Goal: Information Seeking & Learning: Learn about a topic

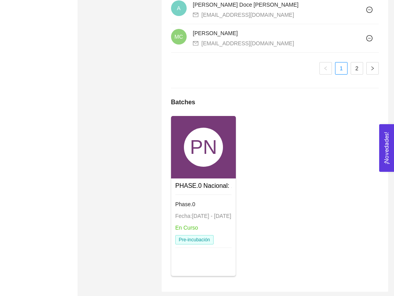
scroll to position [803, 0]
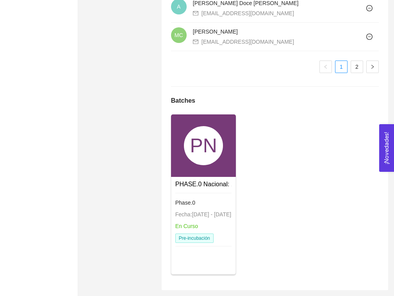
click at [222, 174] on div "PN" at bounding box center [203, 145] width 65 height 62
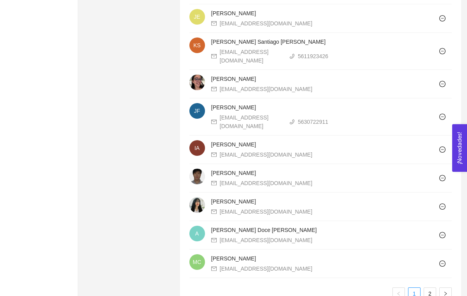
scroll to position [785, 0]
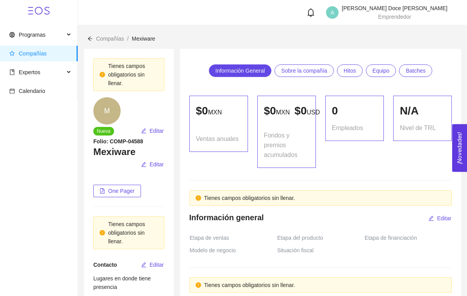
click at [331, 36] on div "Compañías / Mexiware /" at bounding box center [272, 38] width 370 height 9
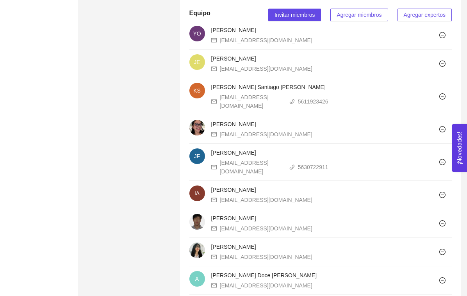
scroll to position [785, 0]
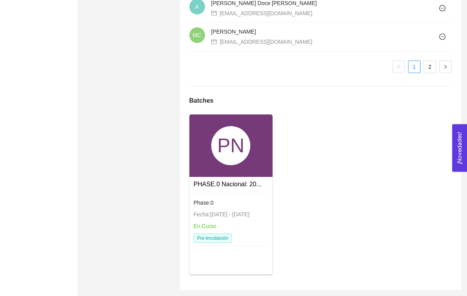
click at [250, 204] on div "Phase.0" at bounding box center [231, 202] width 75 height 9
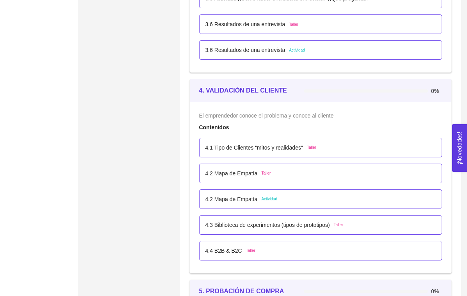
scroll to position [1207, 0]
click at [255, 202] on p "4.2 Mapa de Empatía" at bounding box center [231, 198] width 52 height 9
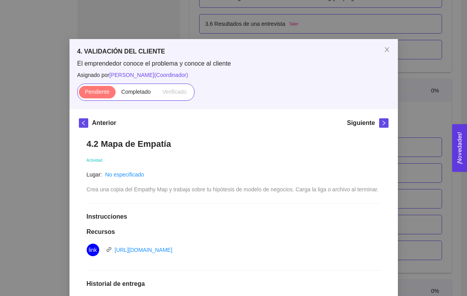
click at [246, 189] on span "Crea una copia del Empathy Map y trabaja sobre tu hipótesis de modelo de negoci…" at bounding box center [233, 189] width 292 height 6
click at [385, 53] on span "Close" at bounding box center [387, 50] width 22 height 22
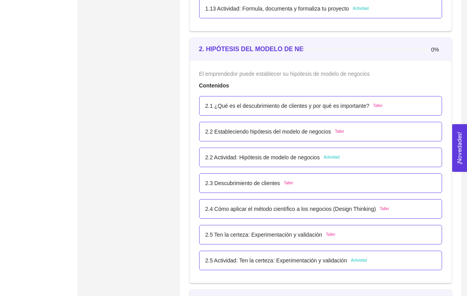
scroll to position [721, 0]
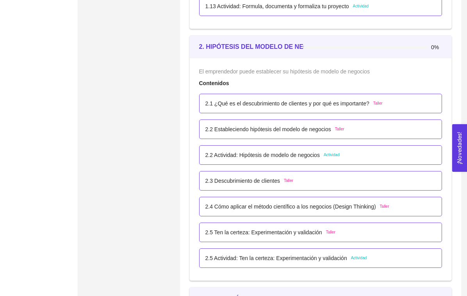
click at [274, 166] on li "2.2 Actividad: Hipótesis de modelo de negocios Actividad" at bounding box center [320, 155] width 243 height 26
click at [271, 155] on p "2.2 Actividad: Hipótesis de modelo de negocios" at bounding box center [262, 155] width 114 height 9
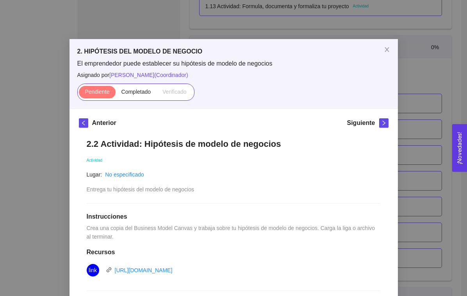
click at [46, 217] on div "2. HIPÓTESIS DEL MODELO DE NEGOCIO El emprendedor puede establecer su hipótesis…" at bounding box center [233, 148] width 467 height 296
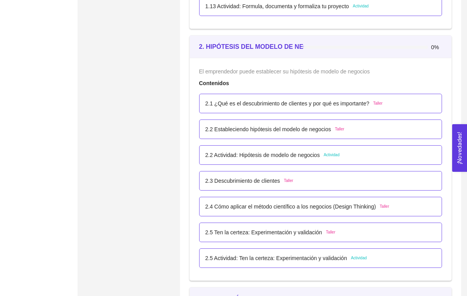
click at [272, 254] on p "2.5 Actividad: Ten la certeza: Experimentación y validación" at bounding box center [276, 258] width 142 height 9
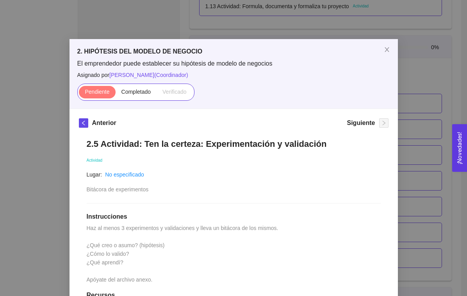
click at [62, 235] on div "2. HIPÓTESIS DEL MODELO DE NEGOCIO El emprendedor puede establecer su hipótesis…" at bounding box center [233, 148] width 467 height 296
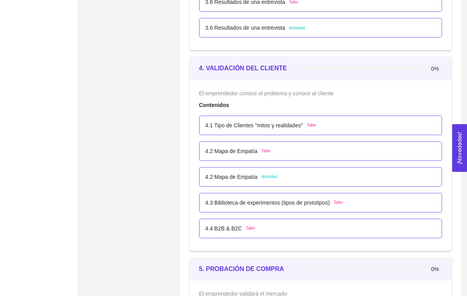
scroll to position [1231, 0]
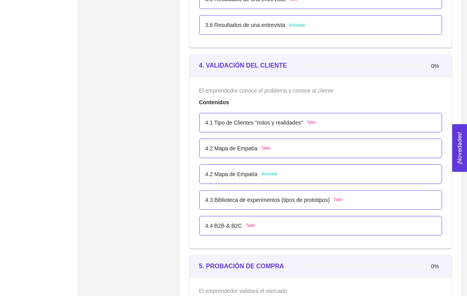
click at [215, 171] on p "4.2 Mapa de Empatía" at bounding box center [231, 174] width 52 height 9
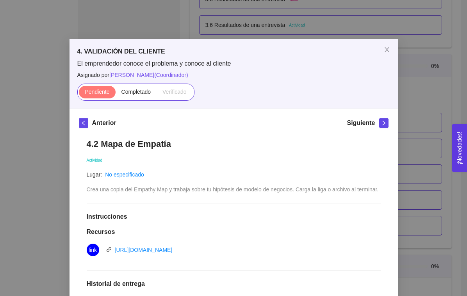
click at [57, 174] on div "4. VALIDACIÓN DEL CLIENTE El emprendedor conoce el problema y conoce al cliente…" at bounding box center [233, 148] width 467 height 296
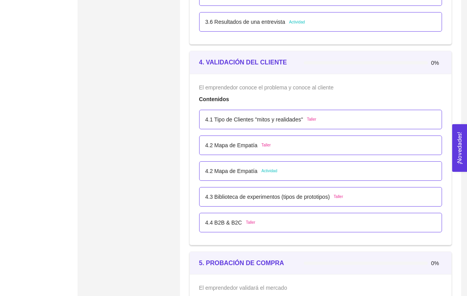
scroll to position [1237, 0]
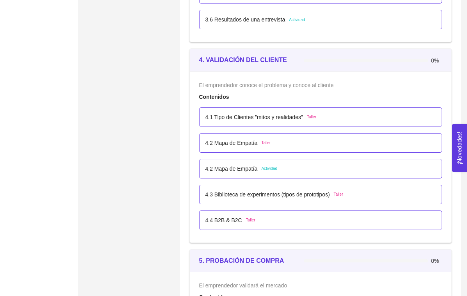
click at [239, 164] on p "4.2 Mapa de Empatía" at bounding box center [231, 168] width 52 height 9
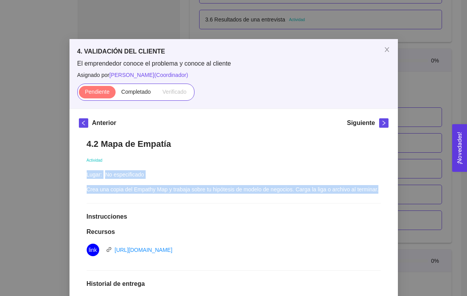
drag, startPoint x: 85, startPoint y: 187, endPoint x: 117, endPoint y: 196, distance: 33.2
click at [117, 196] on div "4.2 Mapa de Empatía Actividad Lugar: No especificado Crea una copia del Empathy…" at bounding box center [234, 273] width 310 height 285
copy div "Lugar: No especificado Crea una copia del Empathy Map y trabaja sobre tu hipóte…"
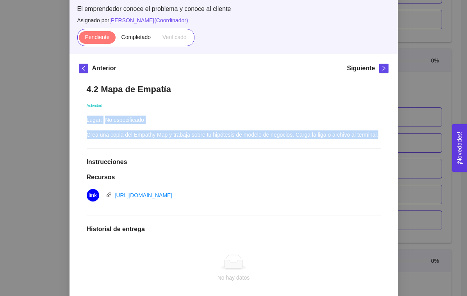
scroll to position [82, 0]
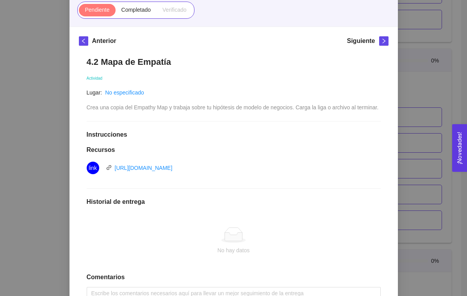
click at [123, 112] on div "Crea una copia del Empathy Map y trabaja sobre tu hipótesis de modelo de negoci…" at bounding box center [233, 107] width 292 height 9
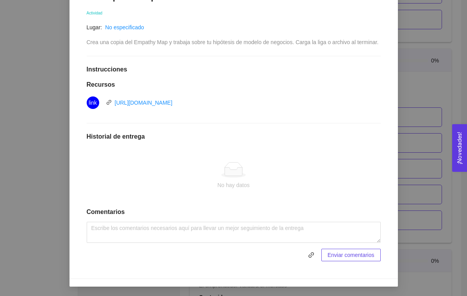
scroll to position [151, 0]
click at [151, 106] on link "[URL][DOMAIN_NAME]" at bounding box center [144, 103] width 58 height 6
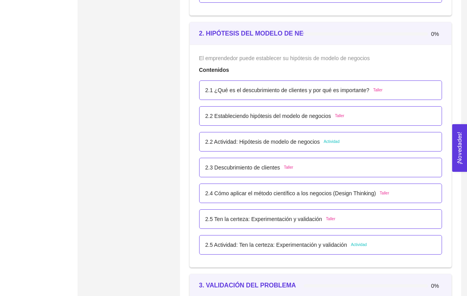
scroll to position [739, 0]
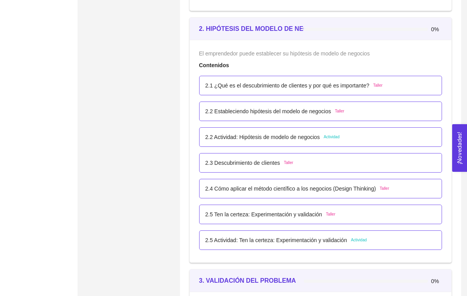
click at [244, 139] on p "2.2 Actividad: Hipótesis de modelo de negocios" at bounding box center [262, 137] width 114 height 9
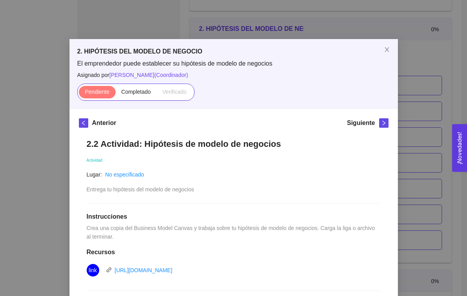
drag, startPoint x: 190, startPoint y: 190, endPoint x: 82, endPoint y: 191, distance: 108.5
click at [82, 191] on div "2.2 Actividad: Hipótesis de modelo de negocios Actividad Lugar: No especificado…" at bounding box center [234, 284] width 310 height 306
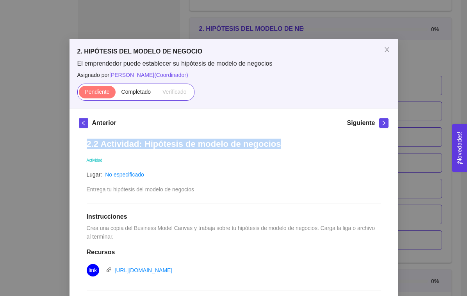
drag, startPoint x: 81, startPoint y: 144, endPoint x: 318, endPoint y: 144, distance: 236.9
click at [318, 144] on div "2.2 Actividad: Hipótesis de modelo de negocios Actividad Lugar: No especificado…" at bounding box center [234, 284] width 310 height 306
copy h1 "2.2 Actividad: Hipótesis de modelo de negocios"
click at [386, 50] on icon "close" at bounding box center [386, 49] width 4 height 5
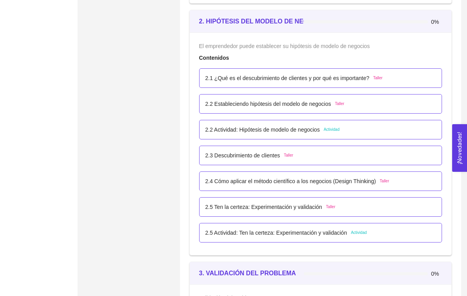
scroll to position [748, 0]
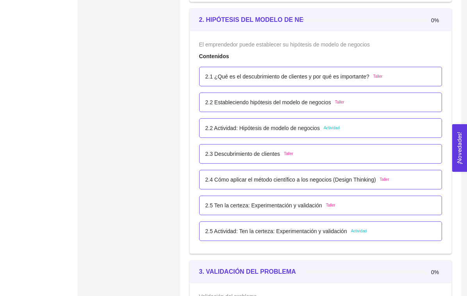
click at [334, 232] on p "2.5 Actividad: Ten la certeza: Experimentación y validación" at bounding box center [276, 231] width 142 height 9
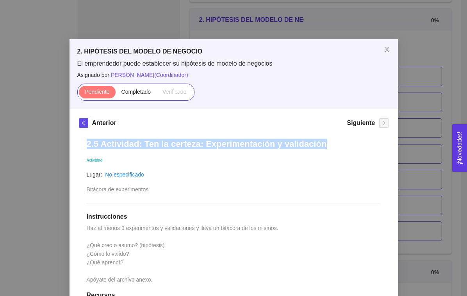
drag, startPoint x: 83, startPoint y: 142, endPoint x: 326, endPoint y: 143, distance: 243.2
copy h1 "2.5 Actividad: Ten la certeza: Experimentación y validación"
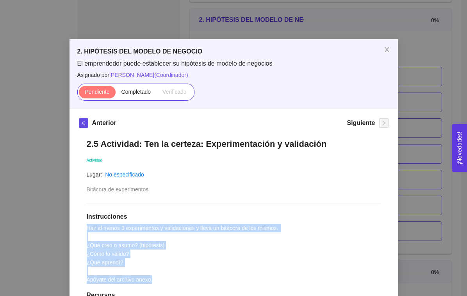
drag, startPoint x: 84, startPoint y: 227, endPoint x: 166, endPoint y: 276, distance: 95.8
copy span "Haz al menos 3 experimentos y validaciones y lleva un bitácora de los mismos. ¿…"
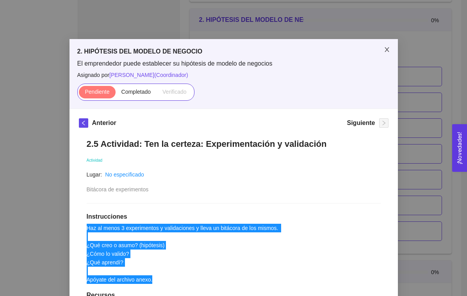
click at [387, 50] on icon "close" at bounding box center [387, 49] width 6 height 6
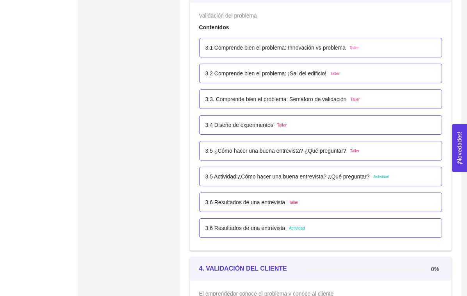
scroll to position [1045, 0]
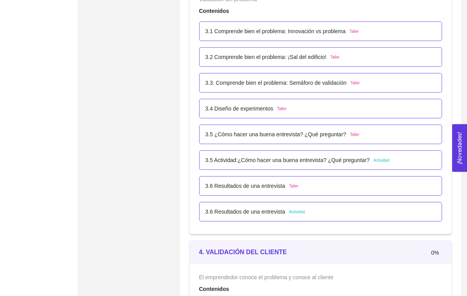
click at [303, 159] on p "3.5 Actividad:¿Cómo hacer una buena entrevista? ¿Qué preguntar?" at bounding box center [287, 160] width 164 height 9
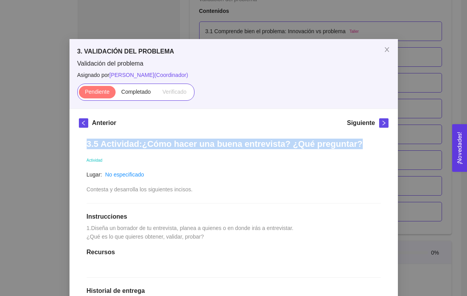
drag, startPoint x: 85, startPoint y: 145, endPoint x: 349, endPoint y: 151, distance: 263.5
click at [349, 151] on div "3.5 Actividad:¿Cómo hacer una buena entrevista? ¿Qué preguntar? Actividad Lugar…" at bounding box center [234, 277] width 310 height 292
copy h1 "3.5 Actividad:¿Cómo hacer una buena entrevista? ¿Qué preguntar?"
drag, startPoint x: 85, startPoint y: 235, endPoint x: 276, endPoint y: 251, distance: 191.6
click at [276, 251] on div "3.5 Actividad:¿Cómo hacer una buena entrevista? ¿Qué preguntar? Actividad Lugar…" at bounding box center [234, 277] width 310 height 292
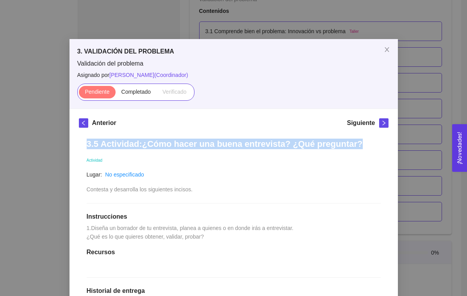
copy span "1.Diseña un borrador de tu entrevista, planea a quienes o en donde irás a entre…"
click at [381, 49] on span "Close" at bounding box center [387, 50] width 22 height 22
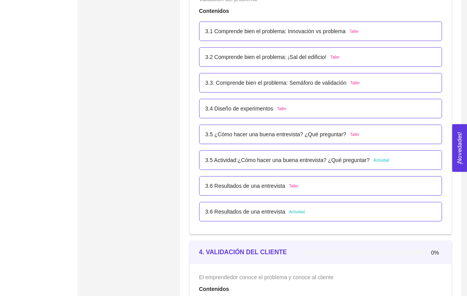
click at [271, 207] on p "3.6 Resultados de una entrevista" at bounding box center [245, 211] width 80 height 9
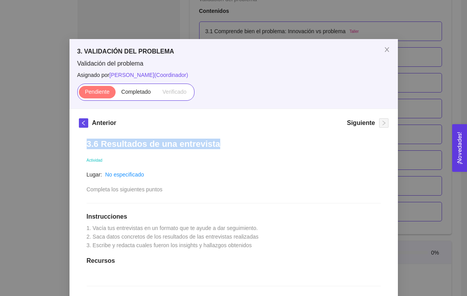
drag, startPoint x: 87, startPoint y: 147, endPoint x: 257, endPoint y: 146, distance: 170.6
click at [257, 146] on h1 "3.6 Resultados de una entrevista" at bounding box center [234, 144] width 294 height 11
copy h1 "3.6 Resultados de una entrevista"
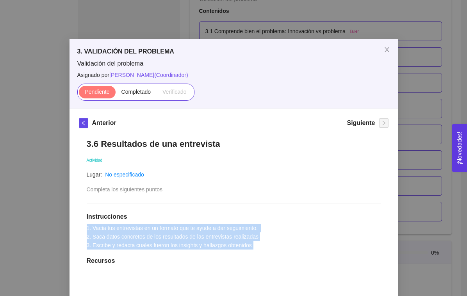
drag, startPoint x: 81, startPoint y: 226, endPoint x: 288, endPoint y: 250, distance: 208.3
click at [288, 250] on div "3.6 Resultados de una entrevista Actividad Lugar: No especificado Completa los …" at bounding box center [234, 281] width 310 height 301
copy span "1. Vacía tus entrevistas en un formato que te ayude a dar seguimiento. 2. Saca …"
click at [385, 49] on icon "close" at bounding box center [387, 49] width 6 height 6
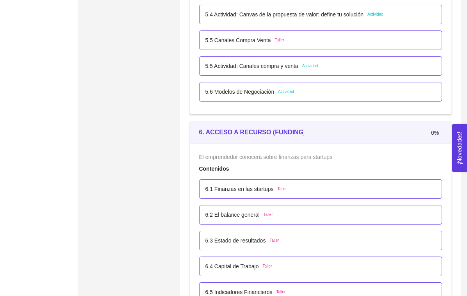
scroll to position [1719, 0]
